Goal: Information Seeking & Learning: Check status

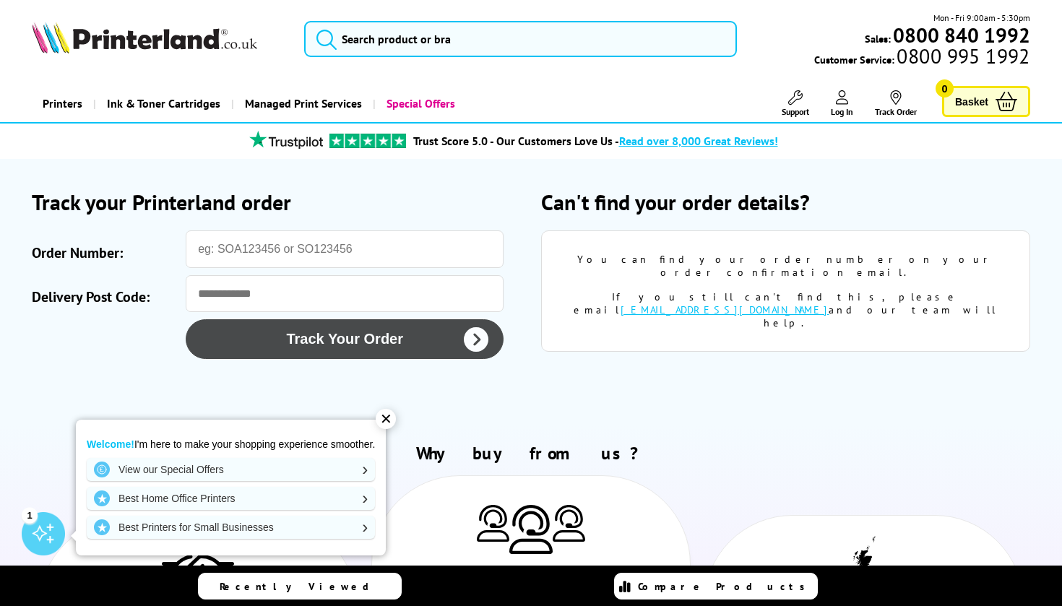
click at [474, 339] on icon "submit" at bounding box center [476, 339] width 25 height 25
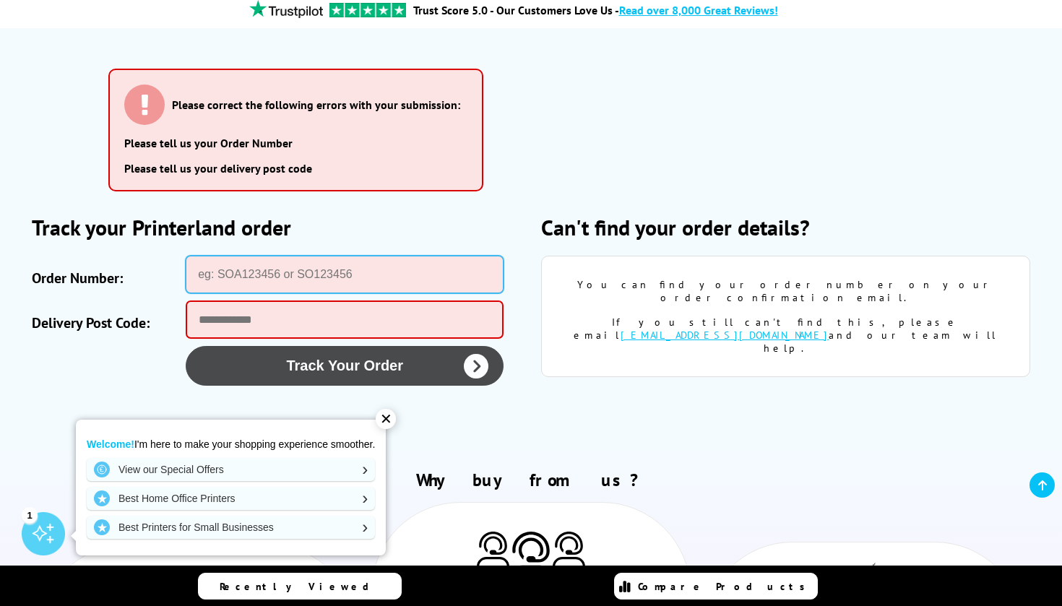
scroll to position [172, 0]
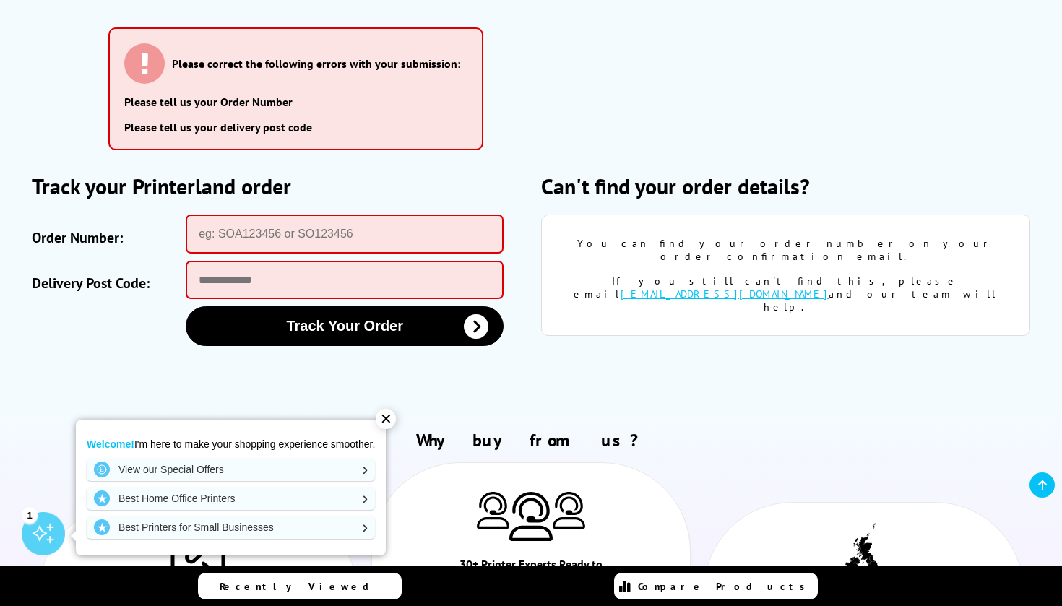
click at [395, 425] on div "✕" at bounding box center [386, 419] width 20 height 20
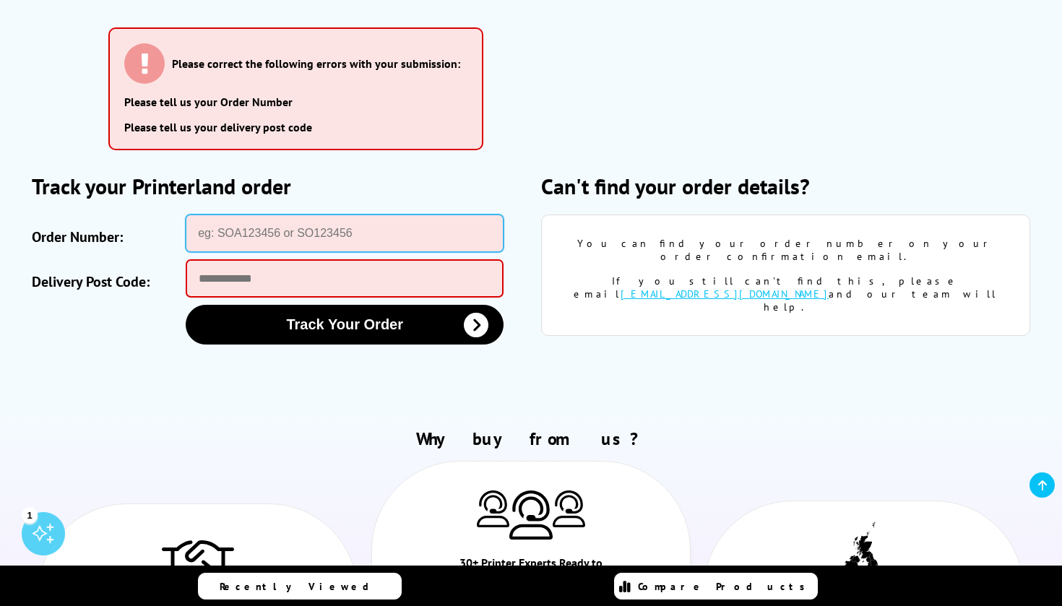
paste input "SOA2970549"
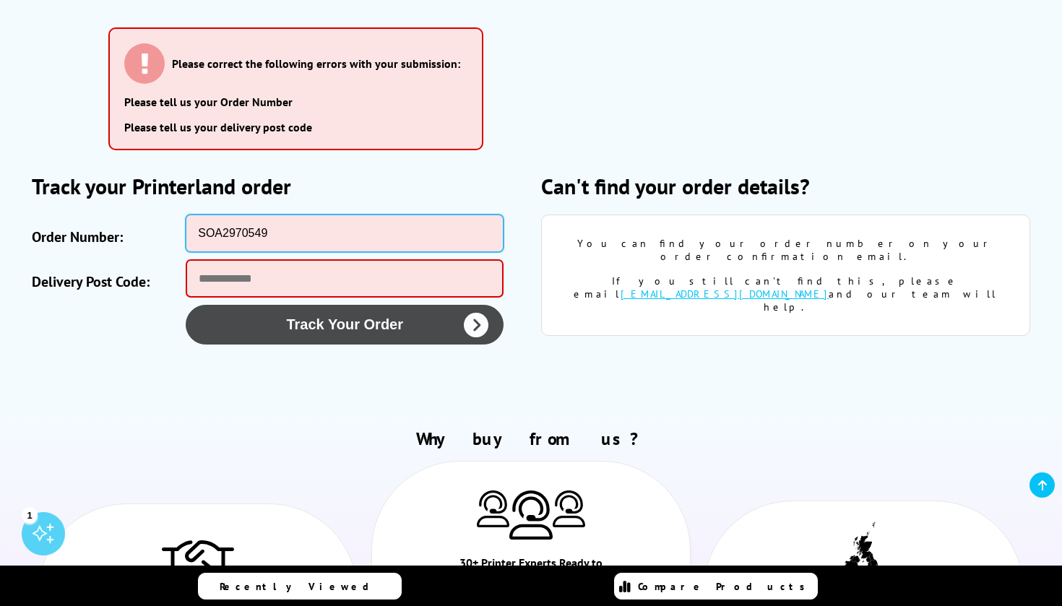
type input "SOA2970549"
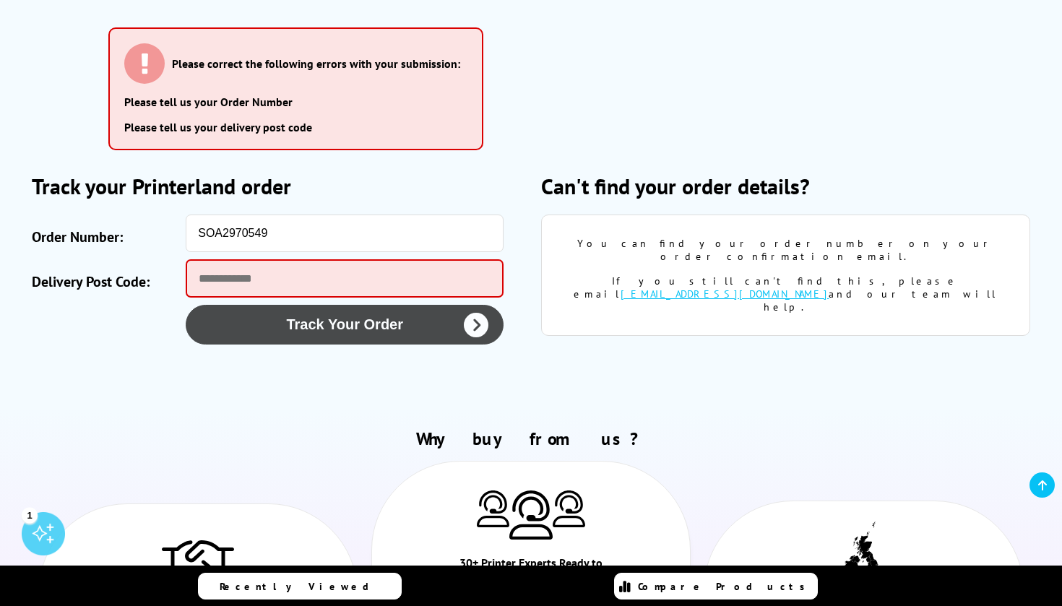
click at [388, 325] on button "Track Your Order" at bounding box center [345, 325] width 318 height 40
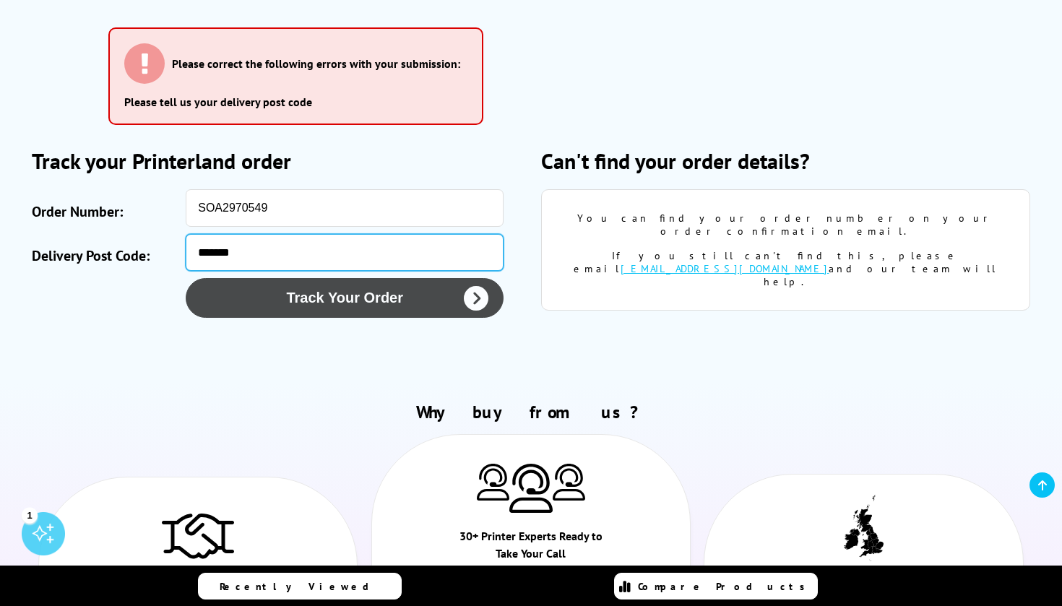
type input "*******"
click at [376, 294] on button "Track Your Order" at bounding box center [345, 298] width 318 height 40
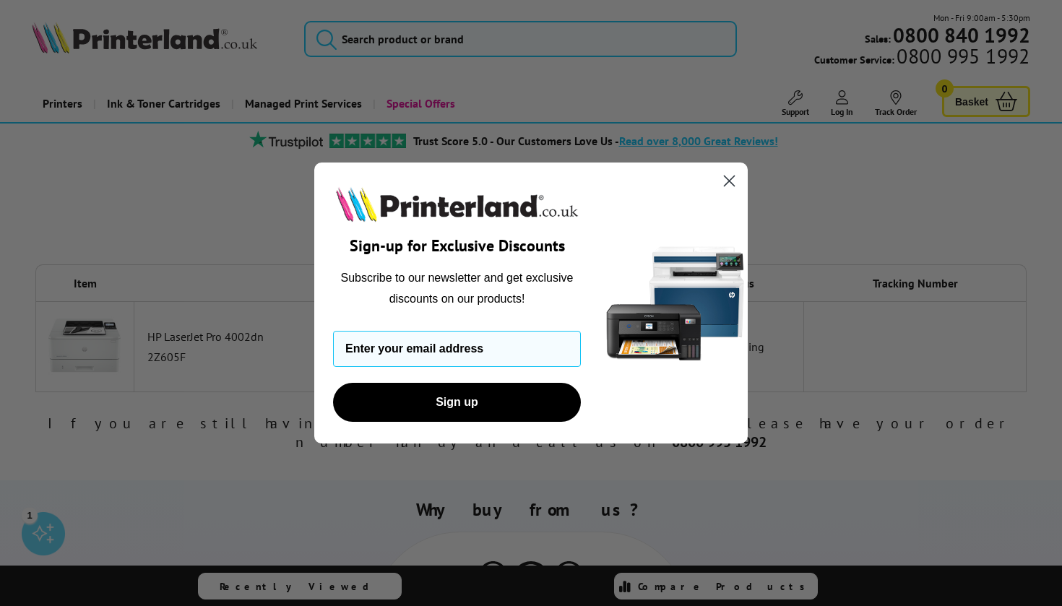
click at [725, 178] on circle "Close dialog" at bounding box center [730, 181] width 24 height 24
